Goal: Check status: Check status

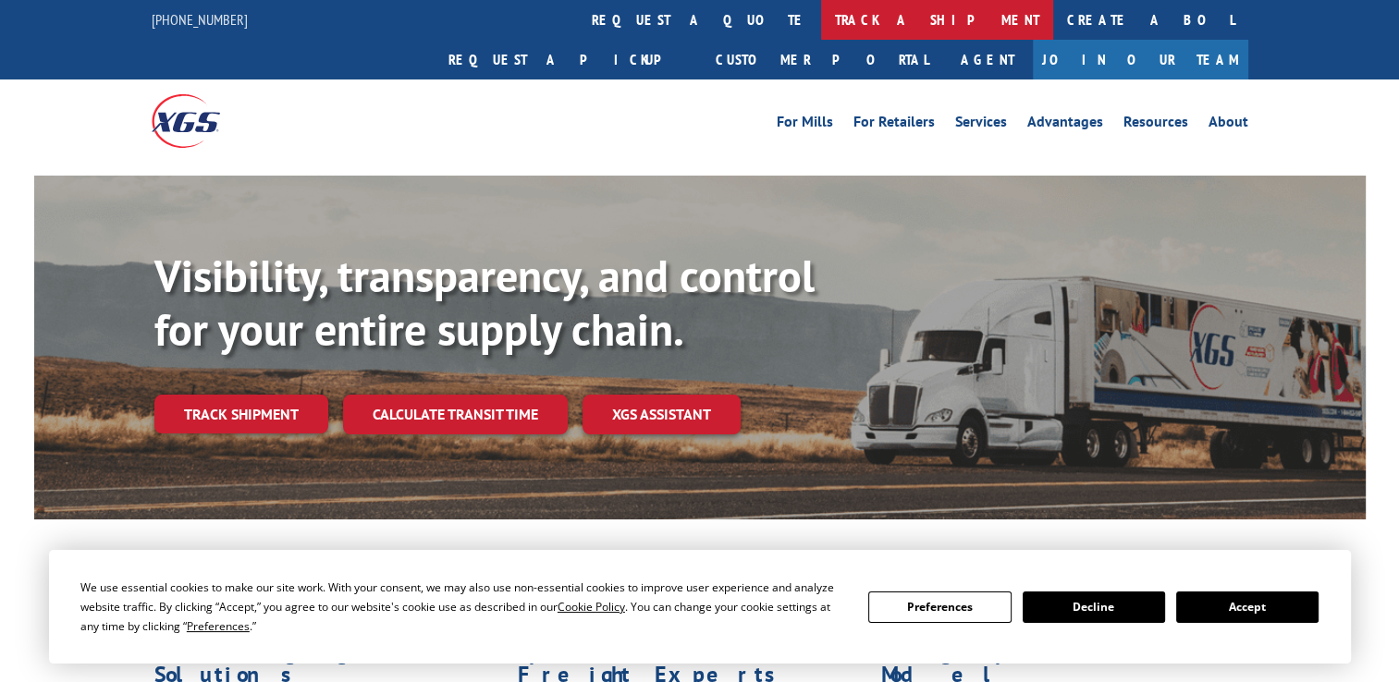
click at [821, 11] on link "track a shipment" at bounding box center [937, 20] width 232 height 40
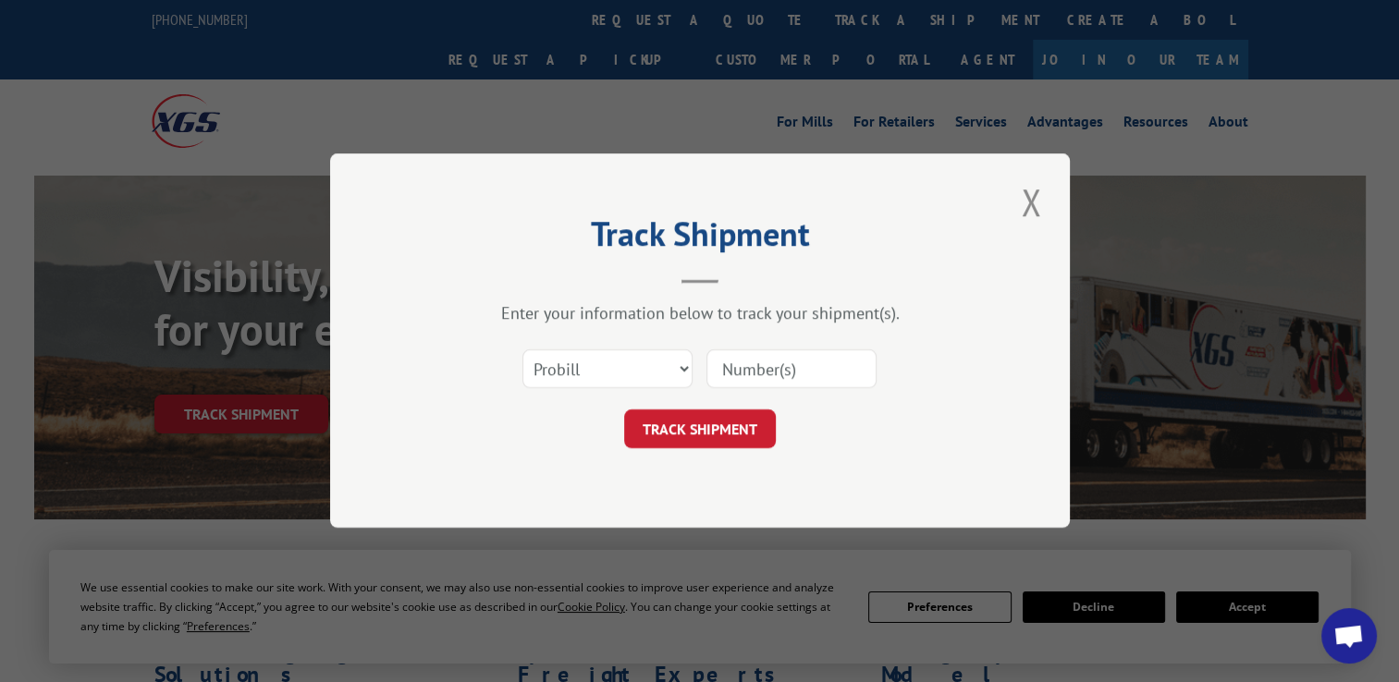
click at [606, 396] on div "Select category... Probill BOL PO" at bounding box center [699, 369] width 555 height 61
drag, startPoint x: 595, startPoint y: 359, endPoint x: 595, endPoint y: 383, distance: 24.0
click at [595, 359] on select "Select category... Probill BOL PO" at bounding box center [607, 369] width 170 height 39
select select "bol"
click at [522, 350] on select "Select category... Probill BOL PO" at bounding box center [607, 369] width 170 height 39
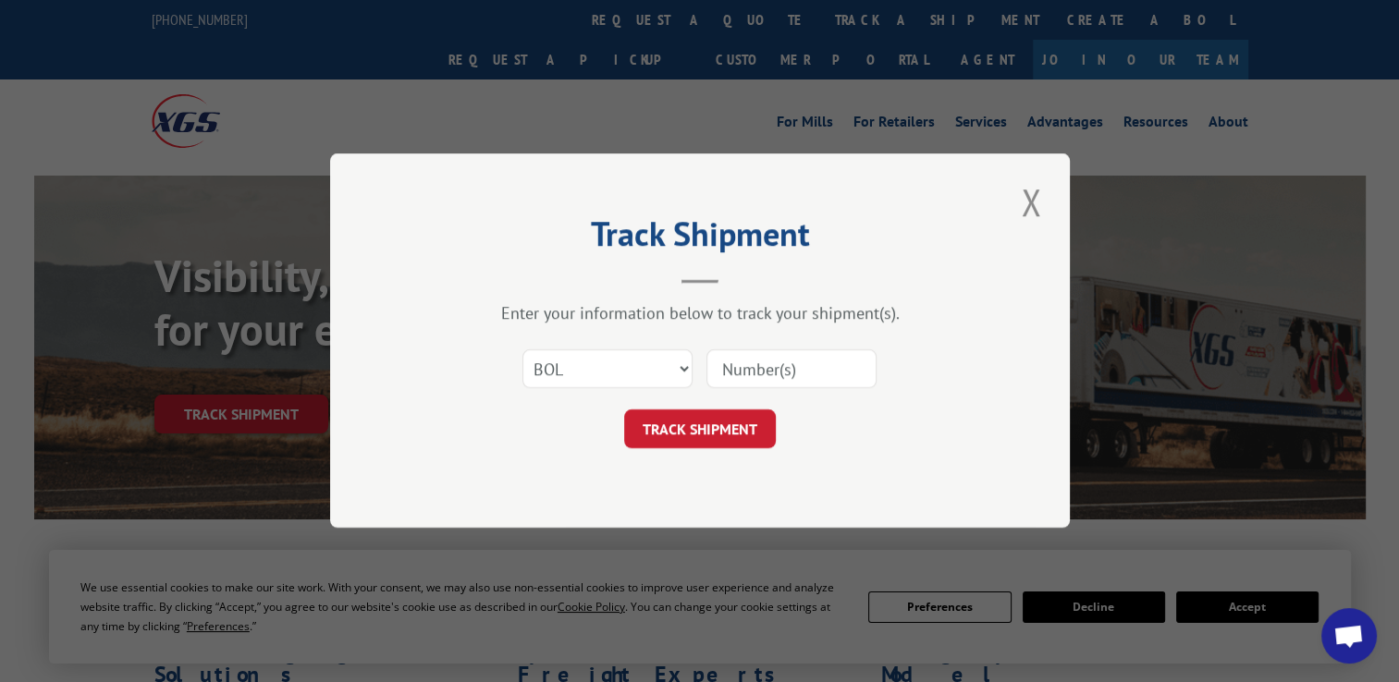
click at [749, 357] on input at bounding box center [791, 369] width 170 height 39
type input "2506266"
click at [740, 424] on button "TRACK SHIPMENT" at bounding box center [700, 429] width 152 height 39
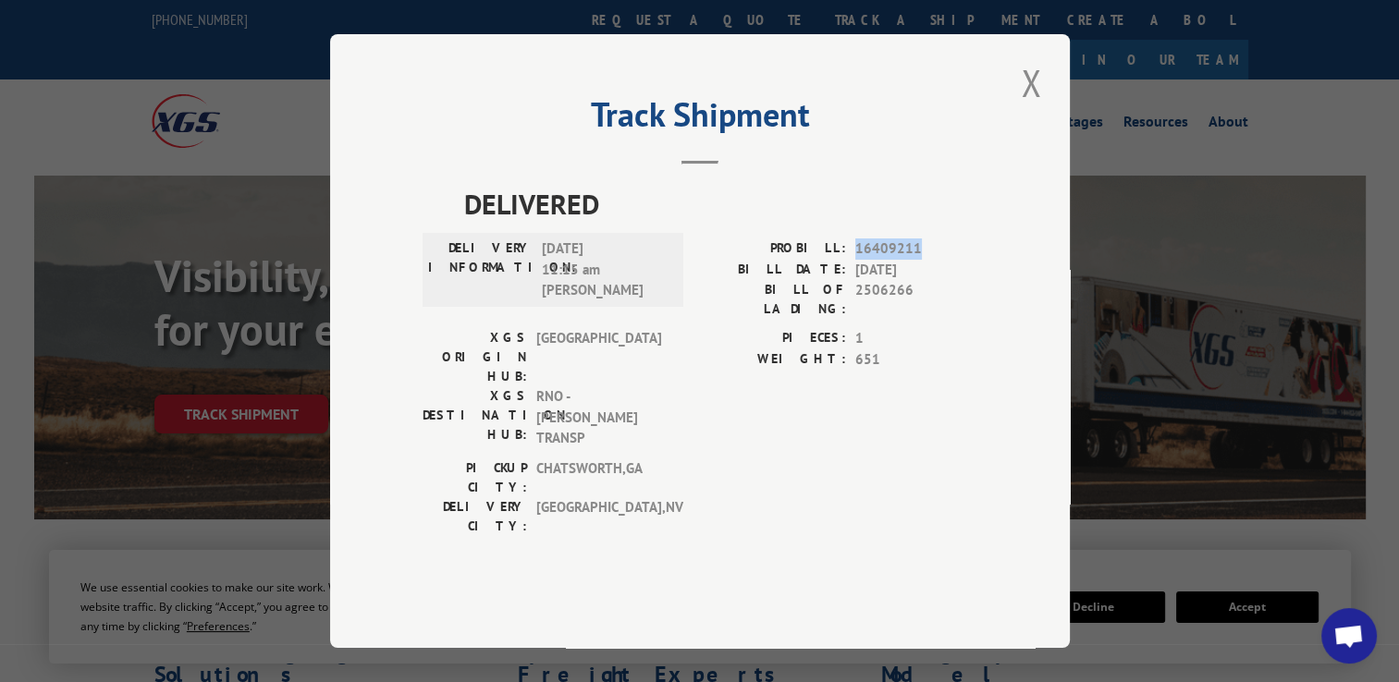
drag, startPoint x: 922, startPoint y: 288, endPoint x: 854, endPoint y: 290, distance: 67.5
click at [855, 260] on span "16409211" at bounding box center [916, 248] width 122 height 21
click at [854, 260] on div "PROBILL: 16409211" at bounding box center [838, 248] width 277 height 21
copy span "16409211"
click at [1021, 108] on button "Close modal" at bounding box center [1030, 82] width 31 height 51
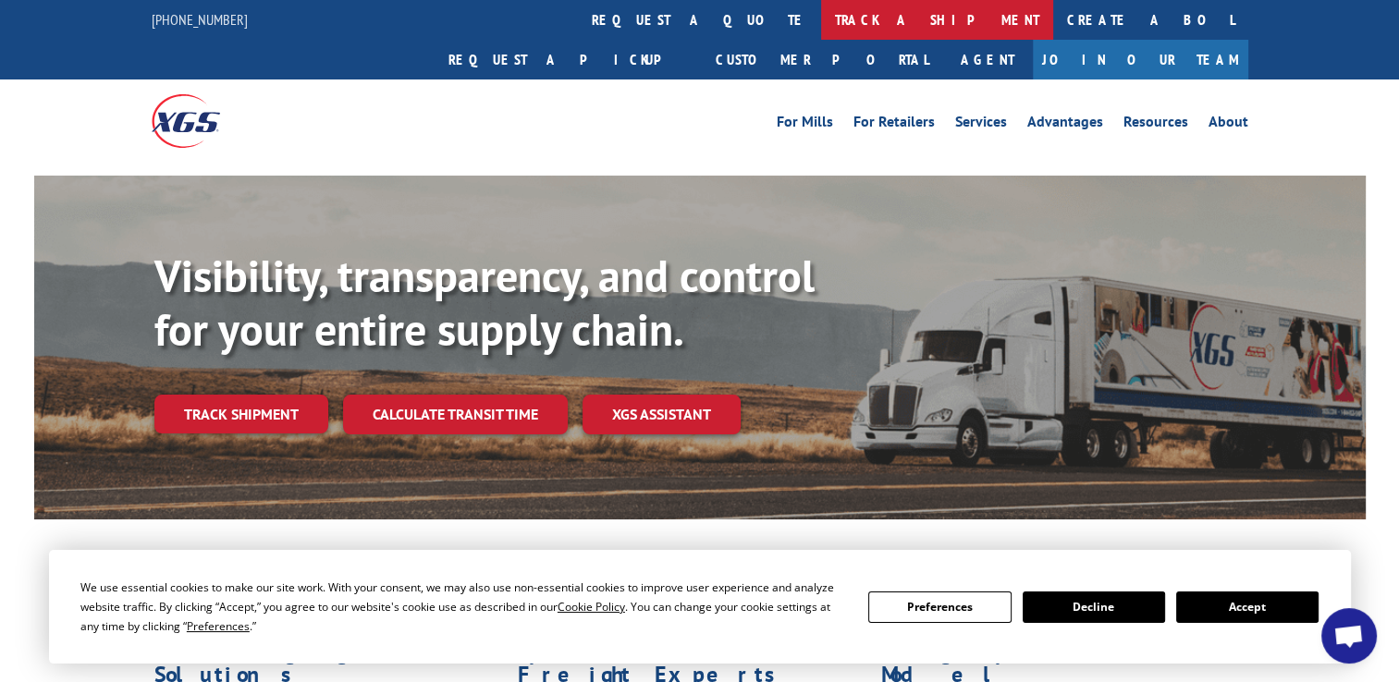
click at [821, 24] on link "track a shipment" at bounding box center [937, 20] width 232 height 40
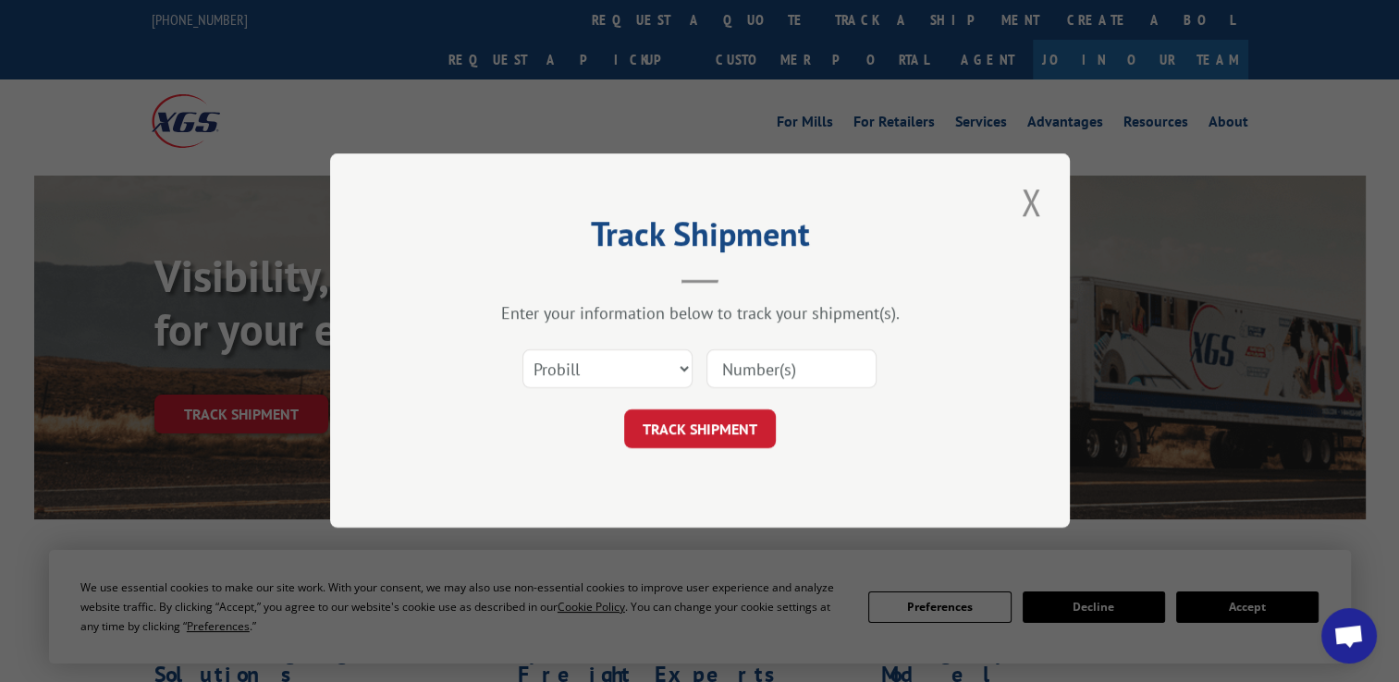
drag, startPoint x: 697, startPoint y: 366, endPoint x: 682, endPoint y: 368, distance: 14.9
click at [696, 366] on div "Select category... Probill BOL PO" at bounding box center [699, 369] width 555 height 61
click at [679, 370] on select "Select category... Probill BOL PO" at bounding box center [607, 369] width 170 height 39
select select "bol"
click at [522, 350] on select "Select category... Probill BOL PO" at bounding box center [607, 369] width 170 height 39
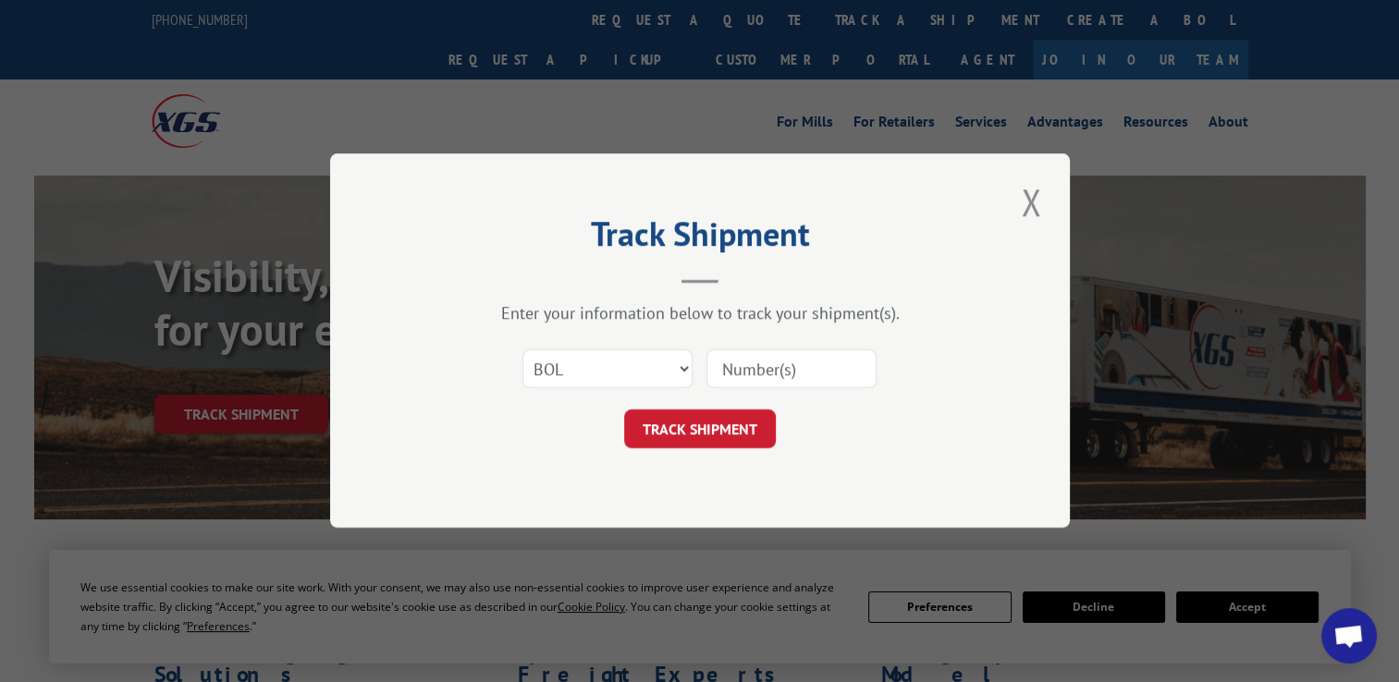
click at [767, 359] on input at bounding box center [791, 369] width 170 height 39
type input "2509065"
click at [691, 421] on button "TRACK SHIPMENT" at bounding box center [700, 429] width 152 height 39
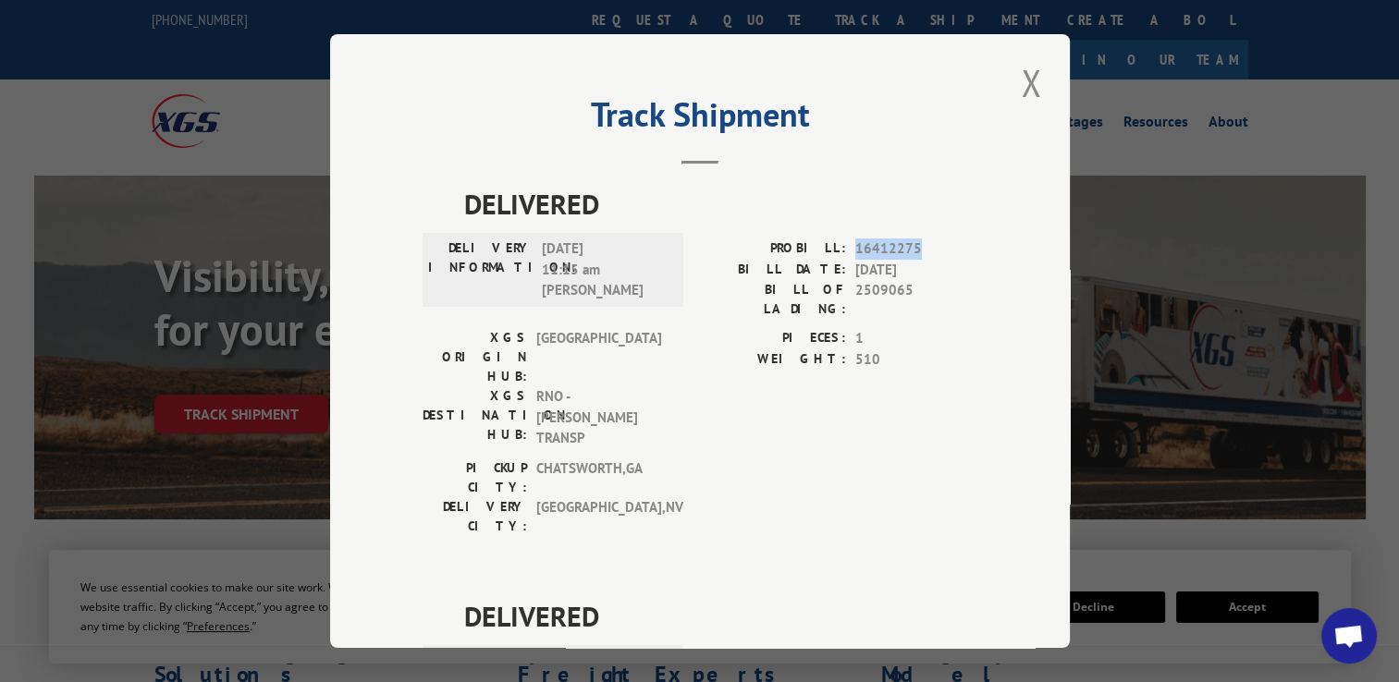
drag, startPoint x: 913, startPoint y: 245, endPoint x: 848, endPoint y: 250, distance: 65.8
click at [855, 250] on span "16412275" at bounding box center [916, 248] width 122 height 21
copy span "16412275"
click at [855, 250] on span "16412275" at bounding box center [916, 248] width 122 height 21
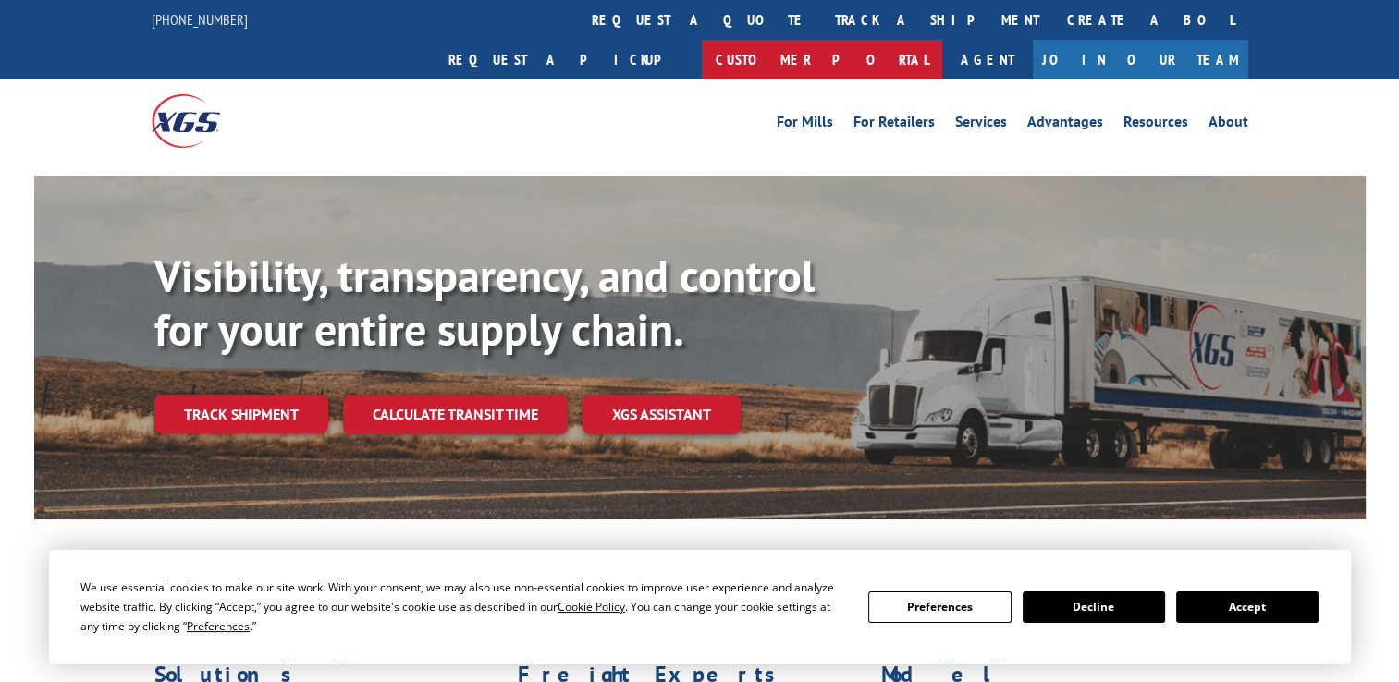
click at [942, 40] on link "Customer Portal" at bounding box center [822, 60] width 240 height 40
